Goal: Obtain resource: Download file/media

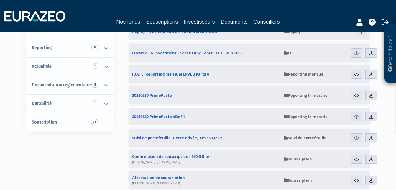
scroll to position [118, 0]
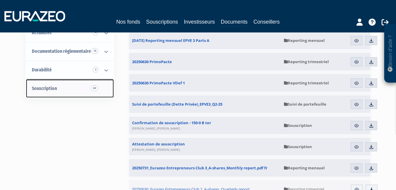
click at [52, 88] on span "Souscription 34" at bounding box center [44, 88] width 25 height 6
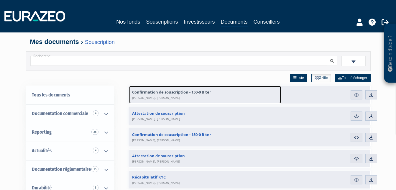
click at [176, 92] on span "Confirmation de souscription - 150-0 B ter Pierre, René, Dominique Dupeuble" at bounding box center [171, 94] width 79 height 11
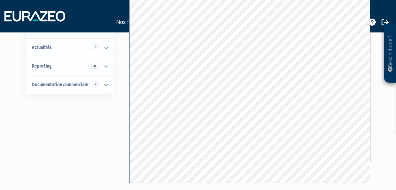
scroll to position [59, 0]
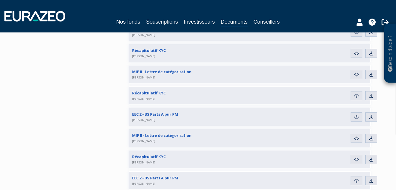
scroll to position [472, 0]
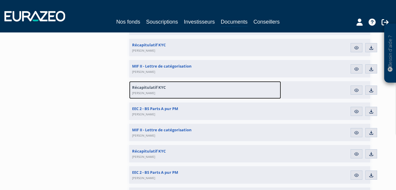
click at [154, 87] on span "Récapitulatif KYC [PERSON_NAME]" at bounding box center [149, 90] width 34 height 11
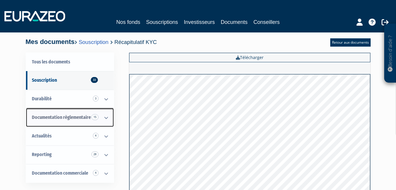
click at [59, 116] on span "Documentation règlementaire 15" at bounding box center [61, 117] width 59 height 6
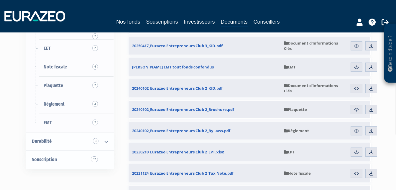
scroll to position [188, 0]
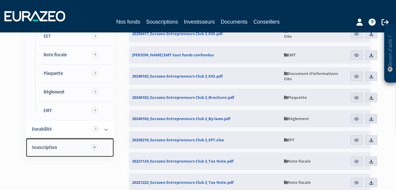
click at [74, 148] on link "Souscription 32" at bounding box center [70, 147] width 88 height 19
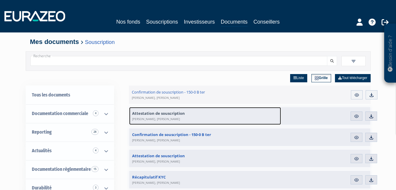
click at [145, 113] on span "Attestation de souscription Pierre, René, Dominique Dupeuble" at bounding box center [158, 116] width 53 height 11
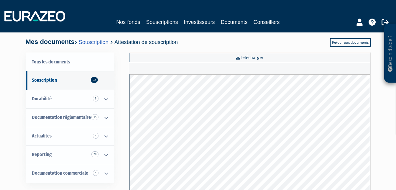
click at [353, 41] on link "Retour aux documents" at bounding box center [350, 42] width 40 height 8
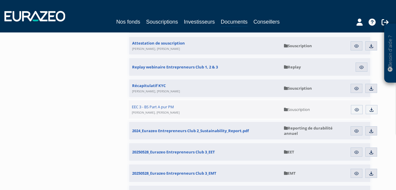
scroll to position [295, 0]
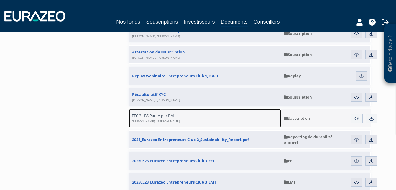
click at [166, 116] on span "EEC 3 - BS Part A pur PM [PERSON_NAME], [PERSON_NAME]" at bounding box center [156, 118] width 48 height 11
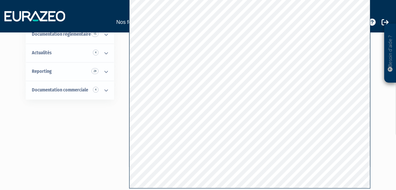
scroll to position [81, 0]
